Goal: Task Accomplishment & Management: Complete application form

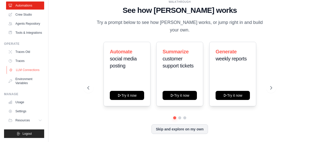
scroll to position [38, 0]
click at [34, 121] on button "Resources" at bounding box center [26, 121] width 38 height 8
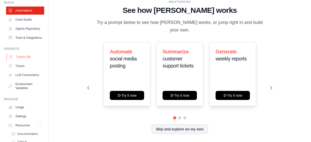
scroll to position [0, 0]
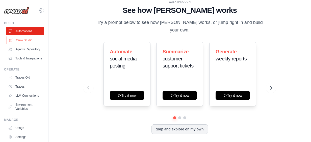
click at [24, 41] on link "Crew Studio" at bounding box center [26, 40] width 38 height 8
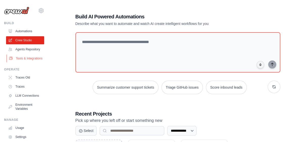
click at [21, 63] on link "Tools & Integrations" at bounding box center [26, 59] width 38 height 8
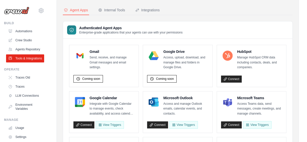
scroll to position [50, 0]
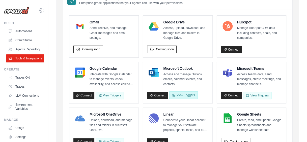
click at [181, 95] on button "View Triggers" at bounding box center [183, 96] width 28 height 8
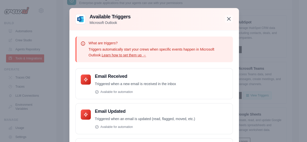
click at [226, 19] on icon "button" at bounding box center [229, 19] width 6 height 6
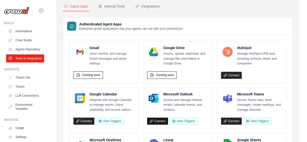
scroll to position [0, 0]
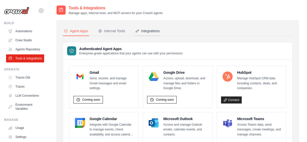
click at [149, 29] on div "Integrations" at bounding box center [147, 31] width 24 height 5
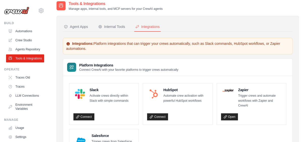
scroll to position [3, 0]
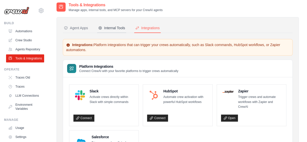
click at [115, 26] on div "Internal Tools" at bounding box center [111, 27] width 27 height 5
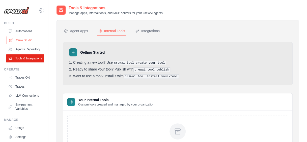
click at [25, 42] on link "Crew Studio" at bounding box center [26, 40] width 38 height 8
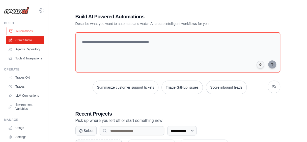
click at [32, 31] on link "Automations" at bounding box center [26, 31] width 38 height 8
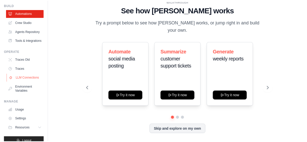
scroll to position [38, 0]
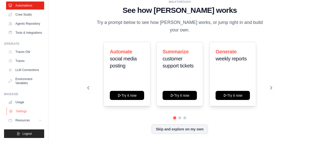
click at [24, 110] on link "Settings" at bounding box center [26, 112] width 38 height 8
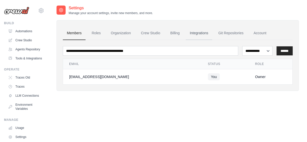
click at [201, 33] on link "Integrations" at bounding box center [199, 34] width 27 height 14
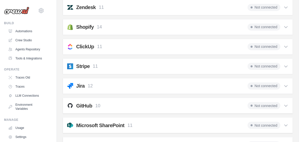
scroll to position [379, 0]
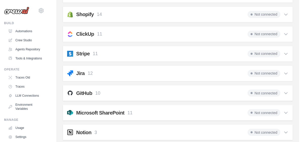
click at [155, 70] on div "Jira 12 Not connected" at bounding box center [177, 73] width 221 height 7
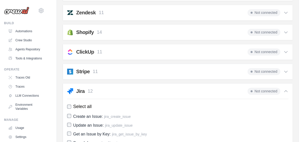
scroll to position [353, 0]
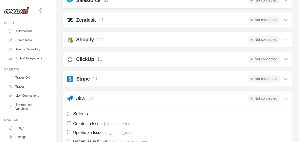
click at [82, 95] on h2 "Jira" at bounding box center [80, 98] width 9 height 7
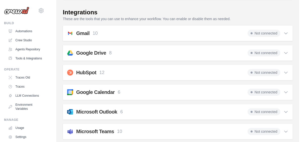
scroll to position [0, 0]
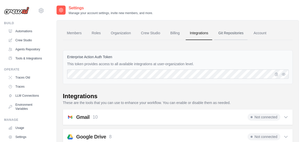
click at [222, 34] on link "Git Repositories" at bounding box center [230, 34] width 33 height 14
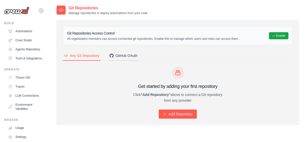
click at [124, 54] on div "GitHub OAuth" at bounding box center [124, 55] width 28 height 5
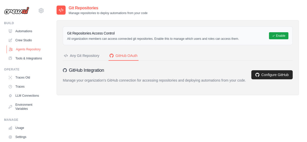
click at [16, 52] on link "Agents Repository" at bounding box center [26, 49] width 38 height 8
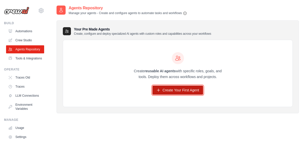
click at [178, 89] on link "Create Your First Agent" at bounding box center [177, 90] width 51 height 9
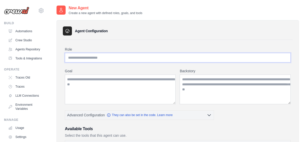
click at [91, 57] on input "Role" at bounding box center [178, 58] width 226 height 10
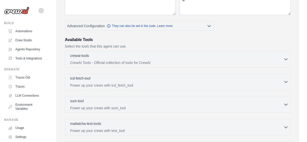
scroll to position [89, 0]
click at [92, 57] on div "crewai-tools 0 selected" at bounding box center [176, 56] width 213 height 6
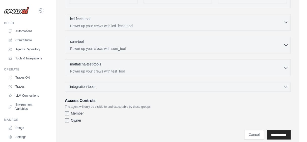
scroll to position [1063, 0]
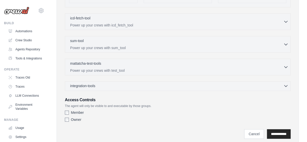
click at [161, 84] on div "integration-tools 0 selected" at bounding box center [179, 86] width 218 height 5
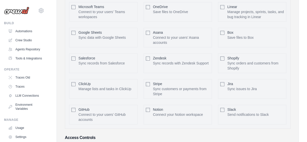
scroll to position [1214, 0]
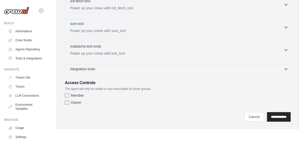
scroll to position [0, 0]
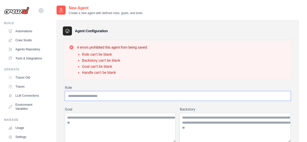
click at [105, 95] on input "Role" at bounding box center [178, 96] width 226 height 10
type input "*"
type input "**********"
click at [100, 119] on textarea "Goal" at bounding box center [120, 128] width 111 height 30
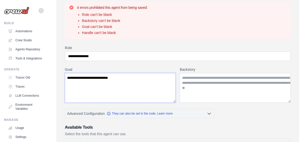
scroll to position [50, 0]
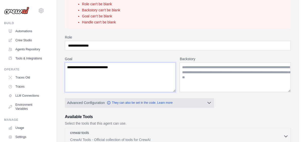
type textarea "**********"
click at [203, 107] on button "Advanced Configuration They can also be set in the code. Learn more" at bounding box center [139, 102] width 149 height 9
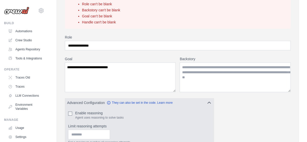
click at [203, 107] on button "Advanced Configuration They can also be set in the code. Learn more" at bounding box center [139, 102] width 149 height 9
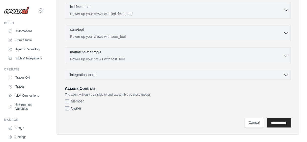
scroll to position [202, 0]
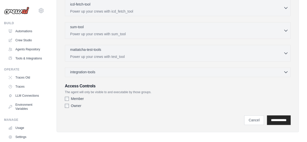
click at [166, 73] on div "integration-tools 0 selected" at bounding box center [179, 72] width 218 height 5
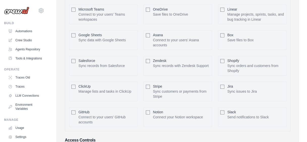
scroll to position [328, 0]
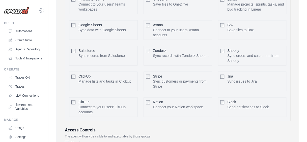
click at [225, 73] on div "Jira Sync issues to Jira Configure" at bounding box center [252, 82] width 68 height 20
click at [275, 76] on button "Configure" at bounding box center [276, 78] width 18 height 7
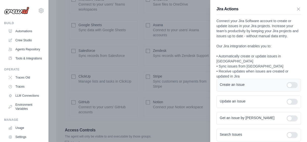
click at [291, 82] on div at bounding box center [292, 85] width 11 height 6
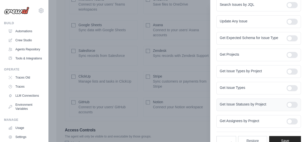
scroll to position [154, 0]
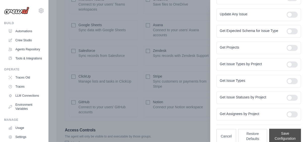
click at [285, 129] on button "Save Configuration" at bounding box center [285, 136] width 32 height 15
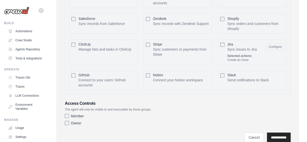
scroll to position [378, 0]
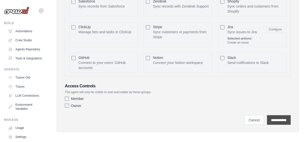
click at [281, 118] on input "**********" at bounding box center [279, 120] width 24 height 10
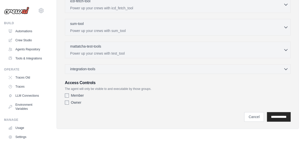
scroll to position [0, 0]
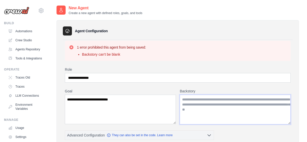
click at [214, 101] on textarea "Backstory" at bounding box center [235, 110] width 111 height 30
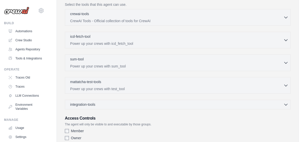
scroll to position [185, 0]
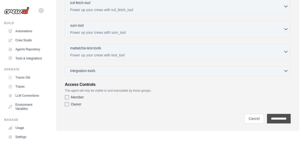
type textarea "****"
click at [281, 118] on input "**********" at bounding box center [279, 119] width 24 height 10
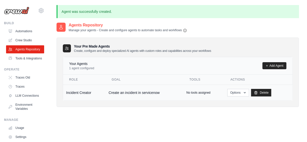
click at [198, 94] on p "No tools assigned" at bounding box center [199, 93] width 24 height 4
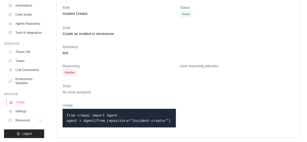
scroll to position [38, 0]
click at [25, 110] on link "Settings" at bounding box center [26, 112] width 38 height 8
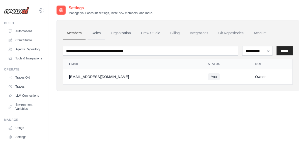
click at [95, 35] on link "Roles" at bounding box center [96, 34] width 17 height 14
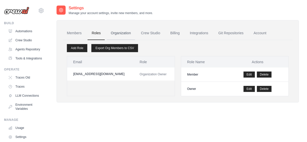
click at [117, 34] on link "Organization" at bounding box center [121, 34] width 28 height 14
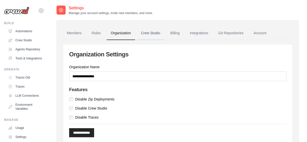
click at [147, 33] on link "Crew Studio" at bounding box center [150, 34] width 27 height 14
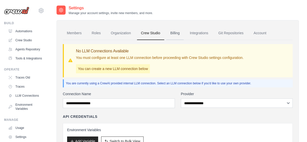
click at [176, 33] on link "Billing" at bounding box center [174, 34] width 17 height 14
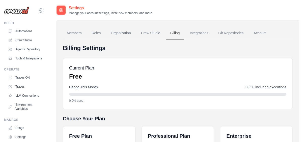
click at [199, 34] on link "Integrations" at bounding box center [199, 34] width 27 height 14
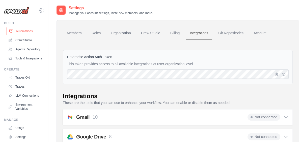
click at [27, 31] on link "Automations" at bounding box center [26, 31] width 38 height 8
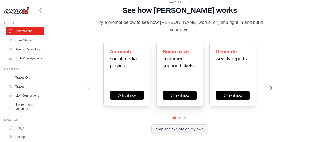
click at [179, 62] on span "customer support tickets" at bounding box center [178, 62] width 31 height 13
click at [271, 86] on icon at bounding box center [271, 88] width 5 height 5
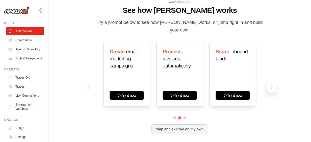
click at [271, 86] on icon at bounding box center [271, 88] width 5 height 5
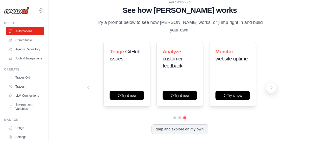
click at [271, 86] on icon at bounding box center [271, 88] width 5 height 5
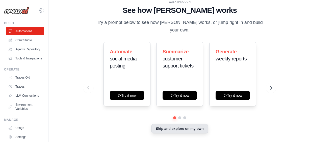
click at [190, 127] on button "Skip and explore on my own" at bounding box center [179, 129] width 56 height 10
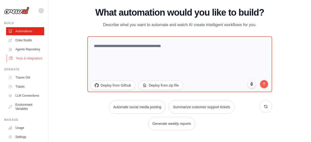
click at [25, 63] on link "Tools & Integrations" at bounding box center [26, 59] width 38 height 8
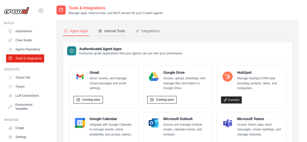
click at [119, 32] on div "Internal Tools" at bounding box center [111, 31] width 27 height 5
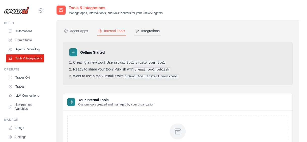
click at [148, 29] on div "Integrations" at bounding box center [147, 31] width 24 height 5
